Goal: Task Accomplishment & Management: Complete application form

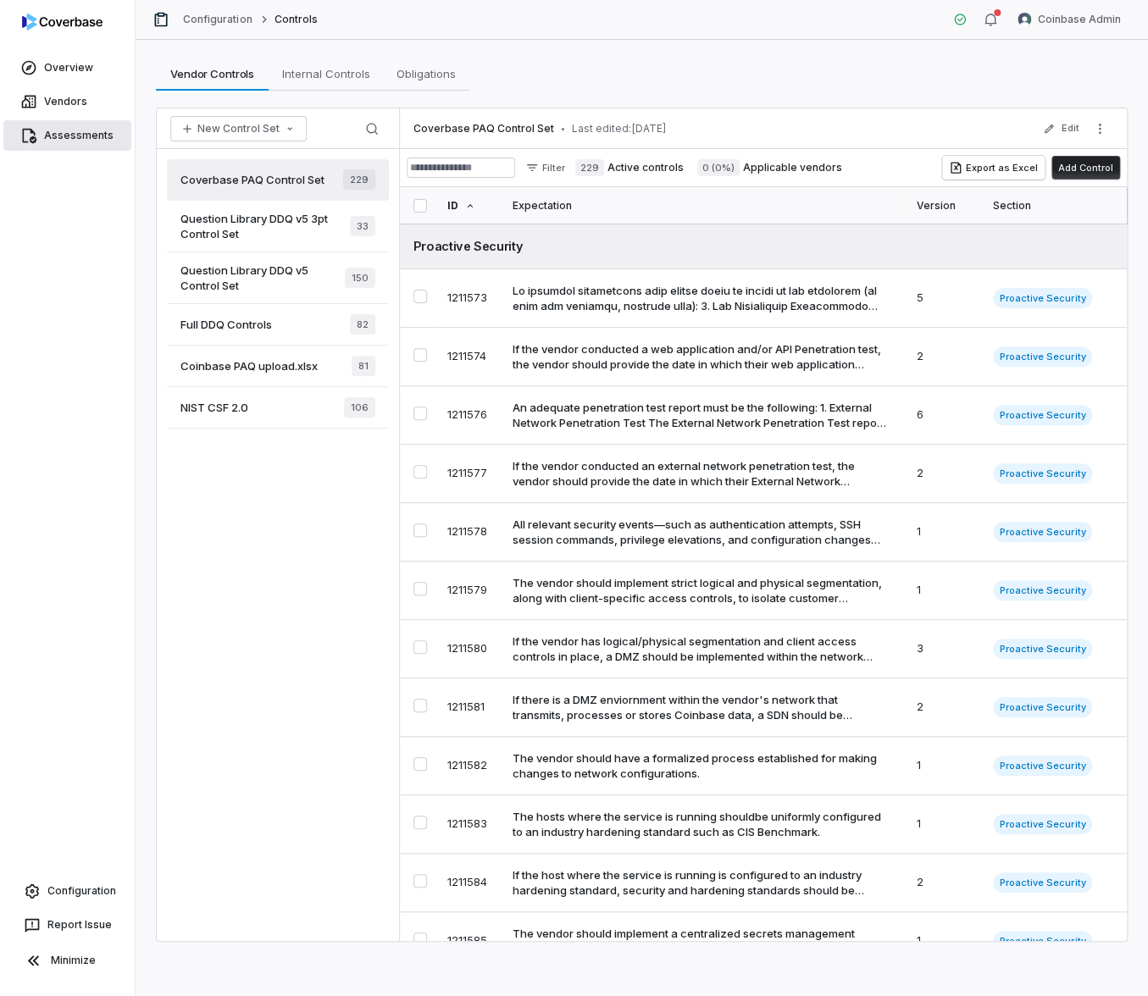
click at [73, 135] on span "Assessments" at bounding box center [78, 136] width 69 height 14
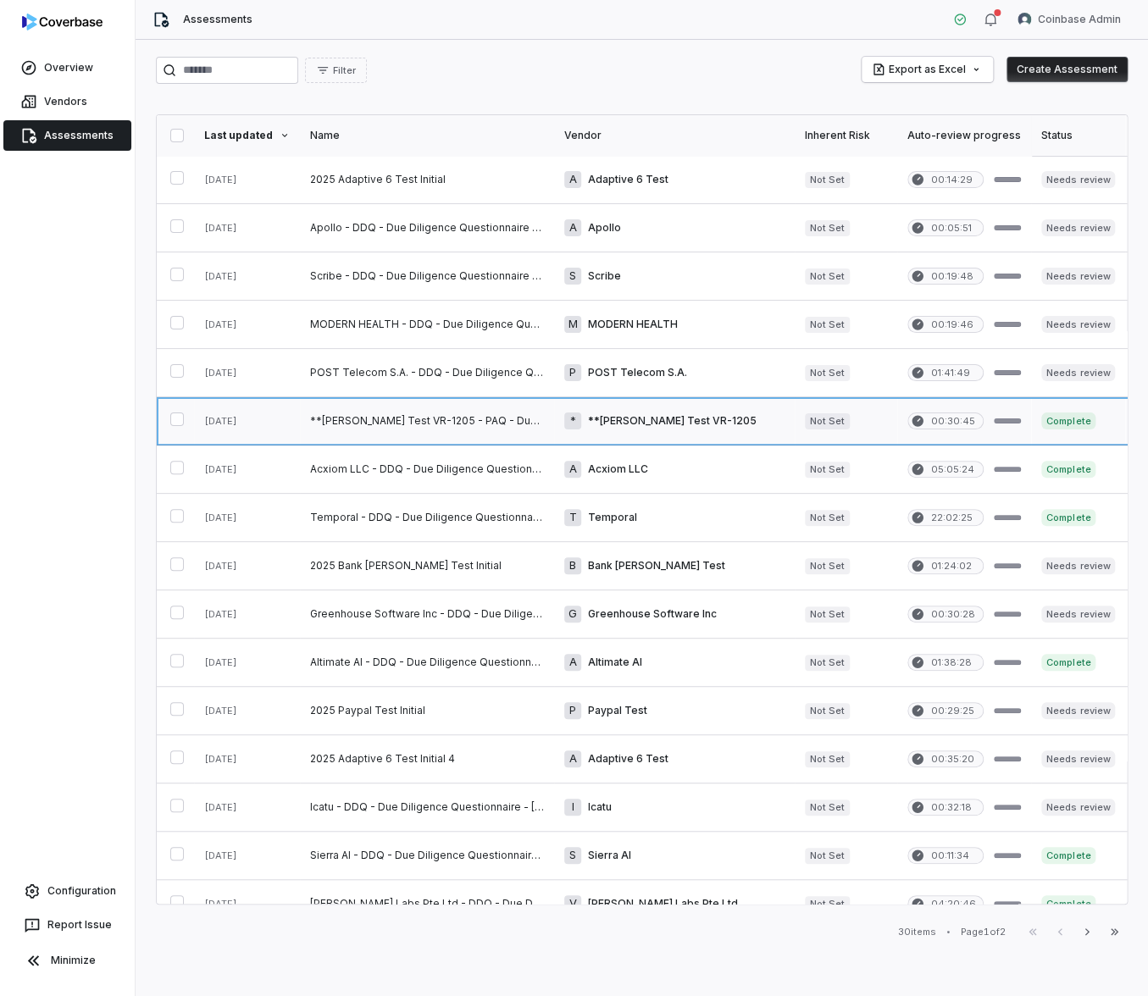
click at [485, 422] on link at bounding box center [427, 420] width 254 height 47
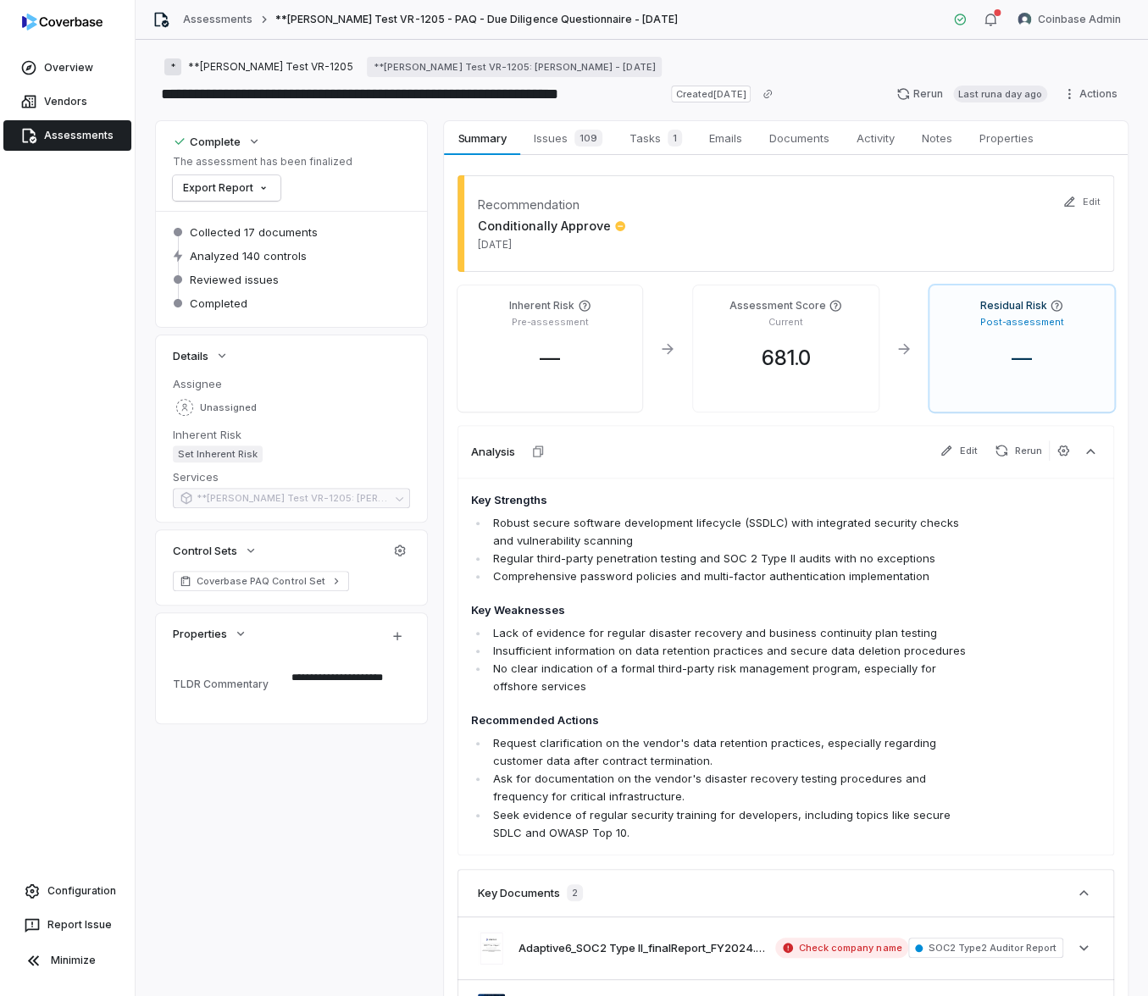
click at [728, 211] on div "Recommendation Conditionally Approve [DATE]" at bounding box center [785, 223] width 656 height 97
click at [407, 766] on div "**********" at bounding box center [641, 612] width 971 height 983
click at [810, 467] on div "Analysis Edit Rerun" at bounding box center [785, 451] width 656 height 53
click at [1060, 44] on div "**********" at bounding box center [642, 518] width 1012 height 956
type textarea "*"
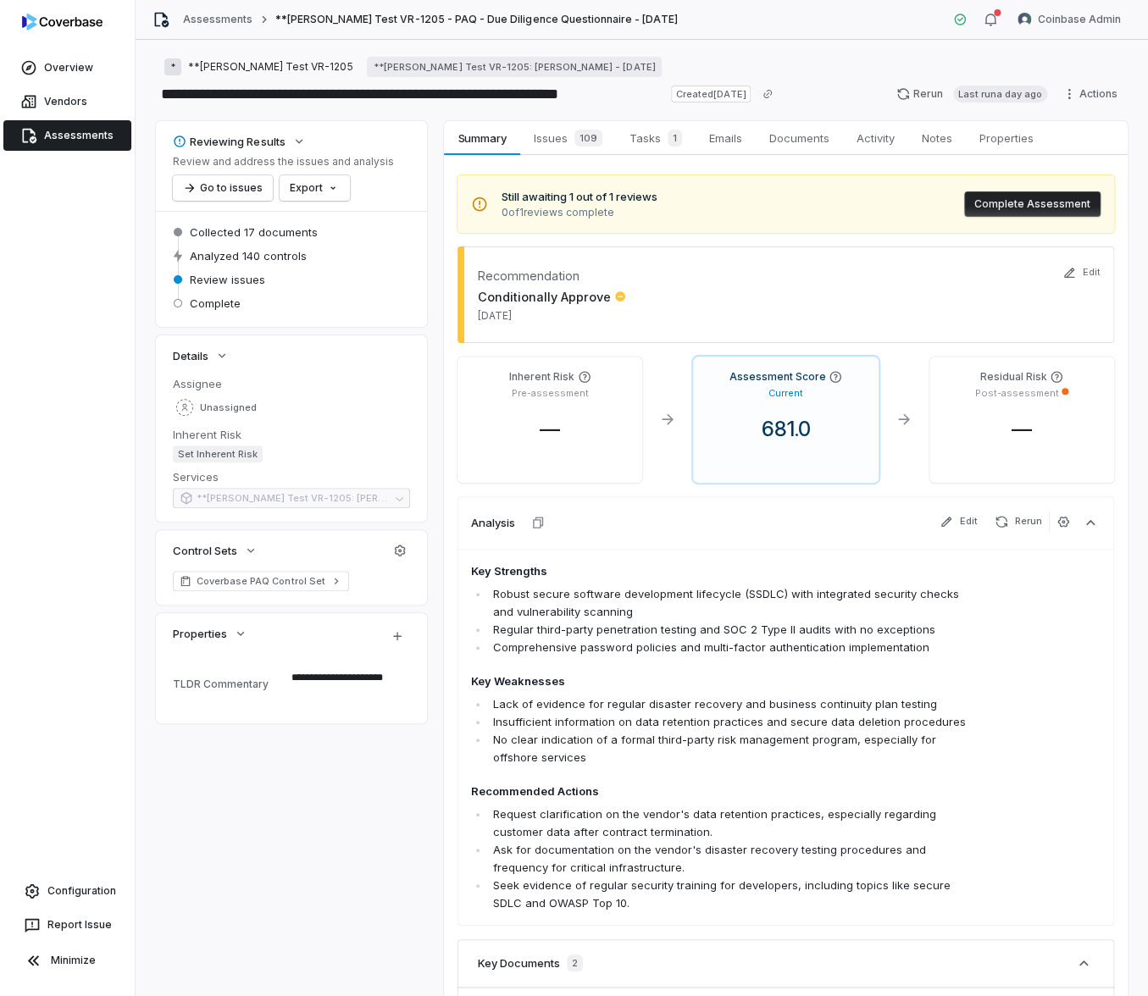
click at [686, 697] on li "Lack of evidence for regular disaster recovery and business continuity plan tes…" at bounding box center [731, 704] width 485 height 18
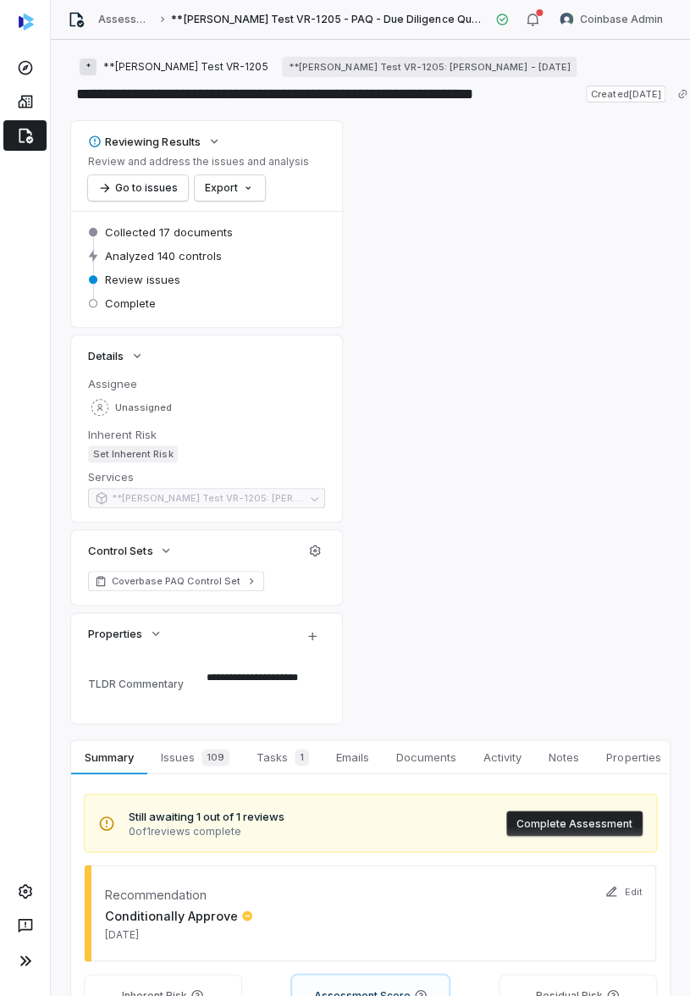
click at [17, 467] on div at bounding box center [25, 498] width 50 height 996
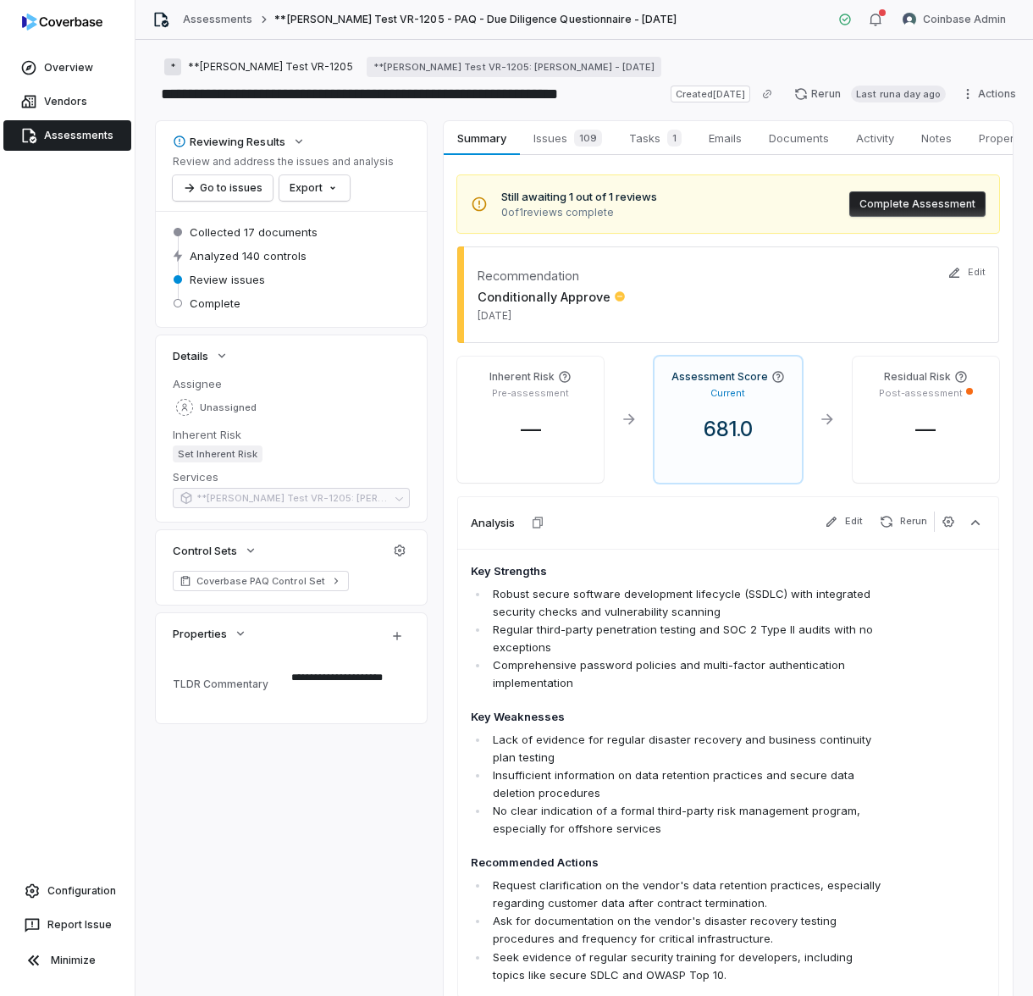
click at [915, 208] on button "Complete Assessment" at bounding box center [918, 203] width 136 height 25
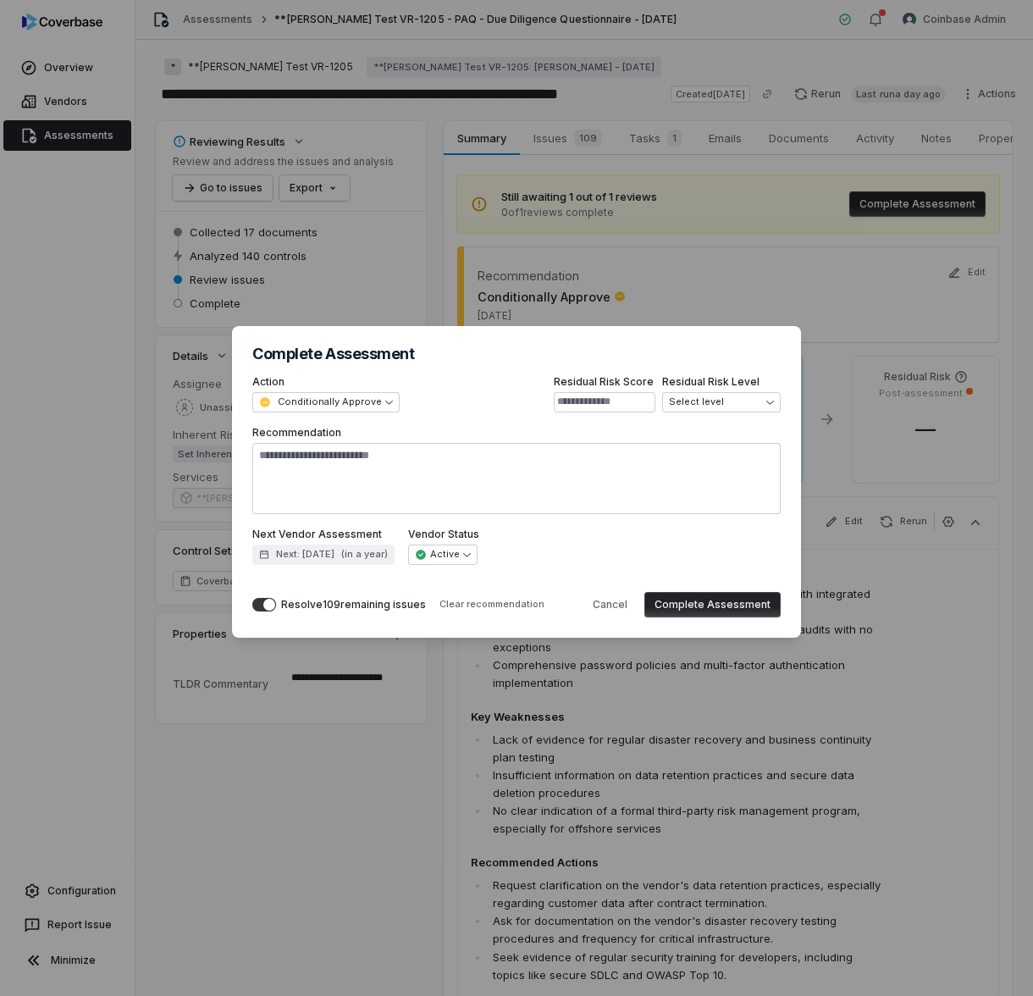
click at [359, 599] on div "Resolve 109 remaining issues" at bounding box center [353, 605] width 145 height 14
click at [276, 599] on button "Resolve 109 remaining issues" at bounding box center [264, 605] width 24 height 14
click at [711, 606] on button "Complete Assessment" at bounding box center [713, 604] width 136 height 25
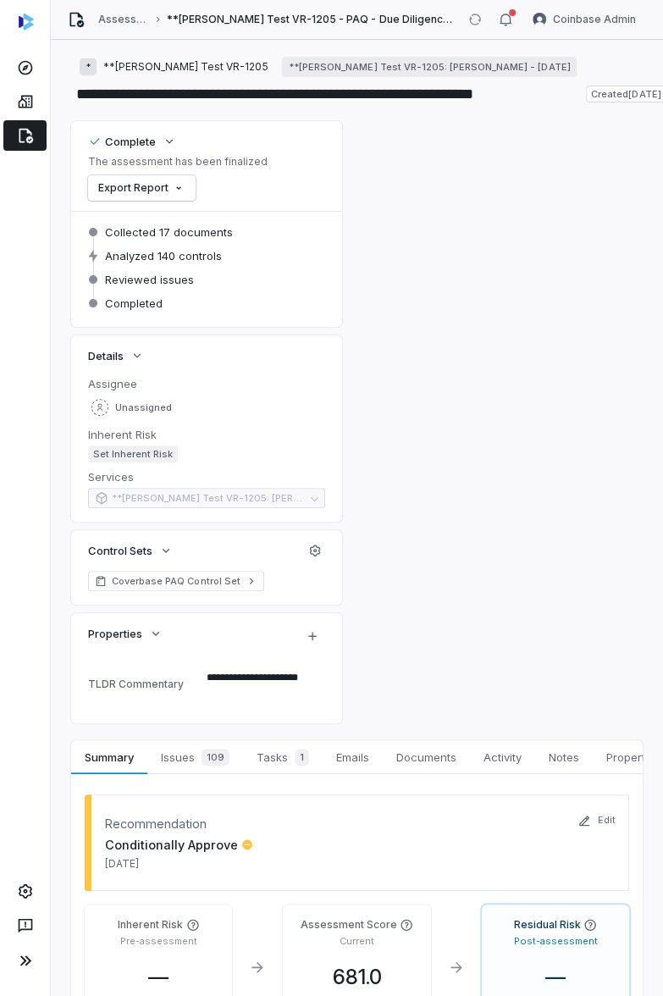
type textarea "*"
